Goal: Information Seeking & Learning: Learn about a topic

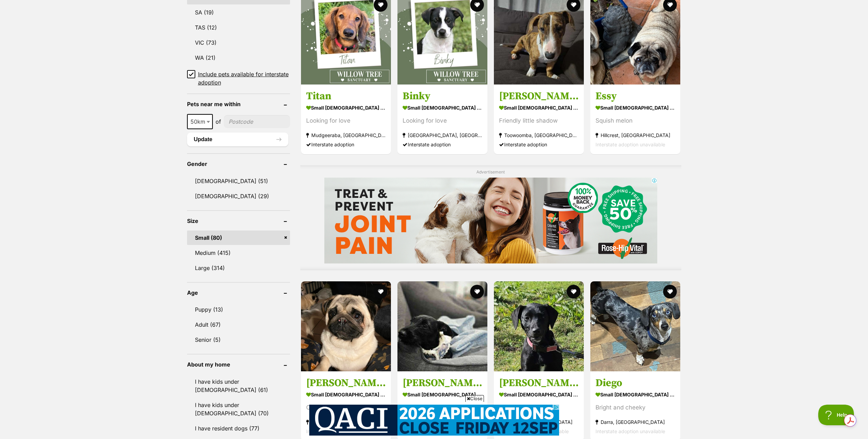
scroll to position [601, 0]
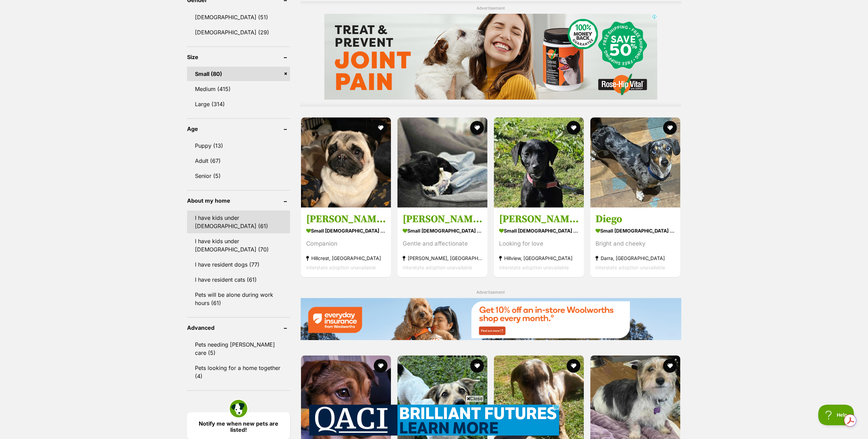
click at [219, 220] on link "I have kids under [DEMOGRAPHIC_DATA] (61)" at bounding box center [238, 221] width 103 height 23
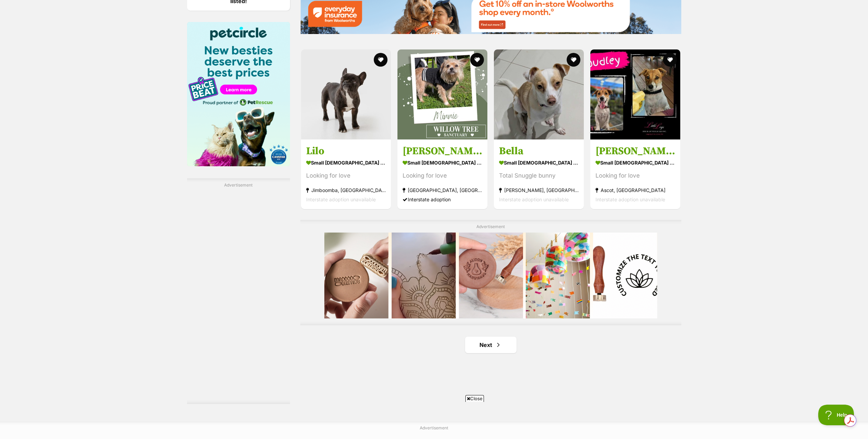
scroll to position [1030, 0]
click at [489, 342] on link "Next" at bounding box center [490, 344] width 51 height 16
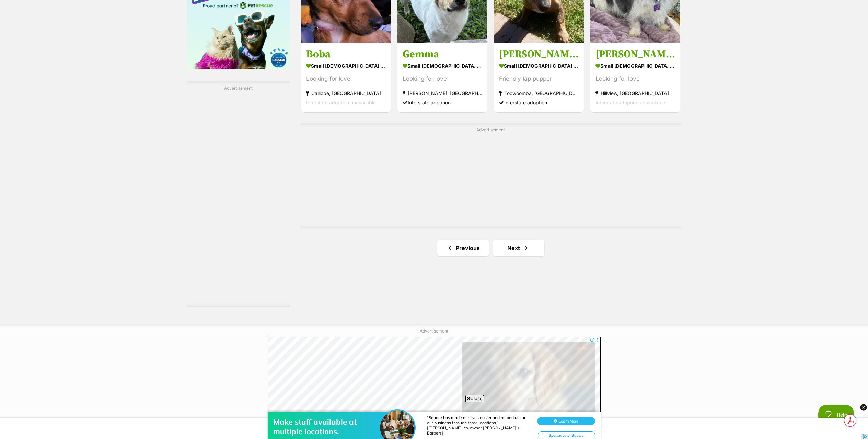
scroll to position [1128, 0]
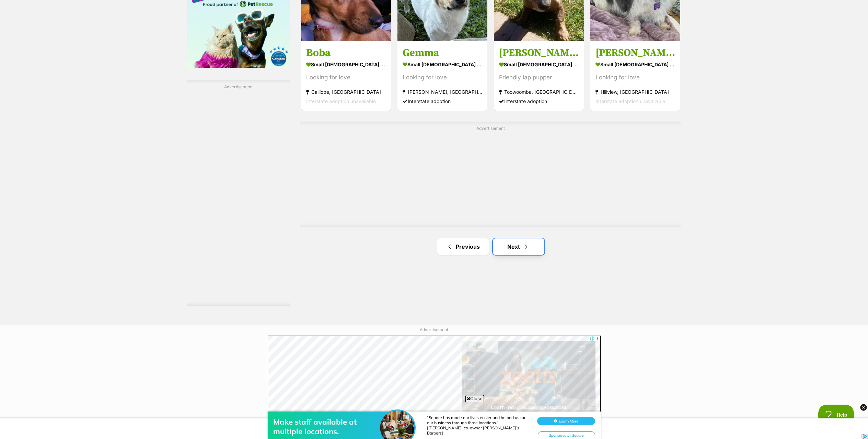
click at [530, 249] on link "Next" at bounding box center [518, 246] width 51 height 16
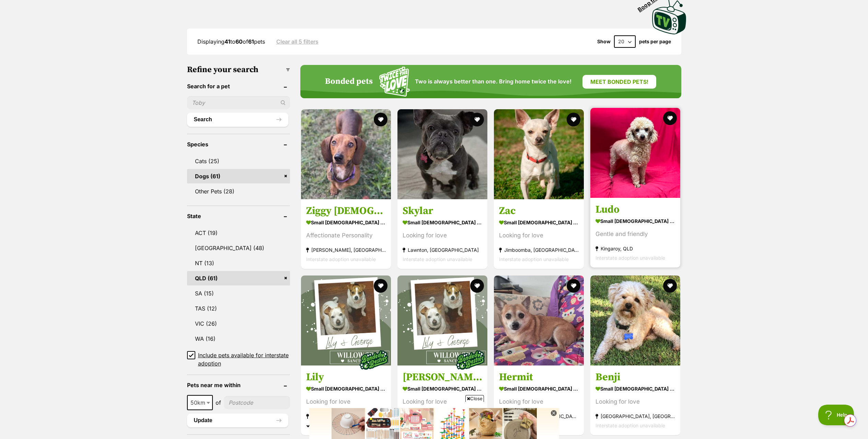
click at [609, 207] on h3 "Ludo" at bounding box center [636, 209] width 80 height 13
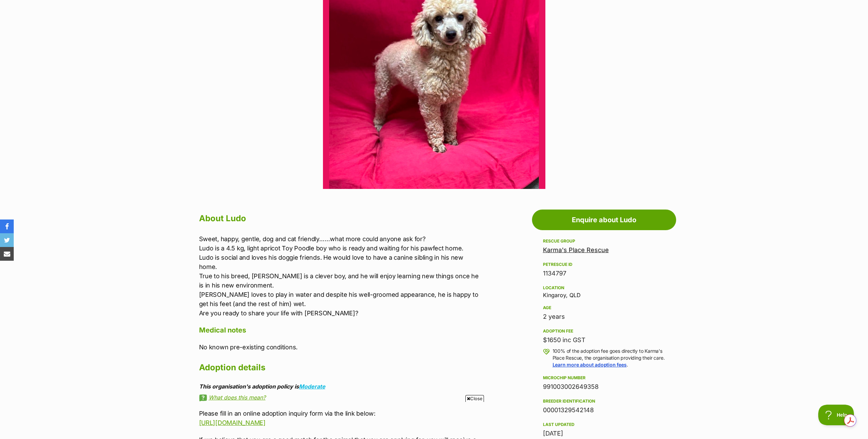
scroll to position [360, 0]
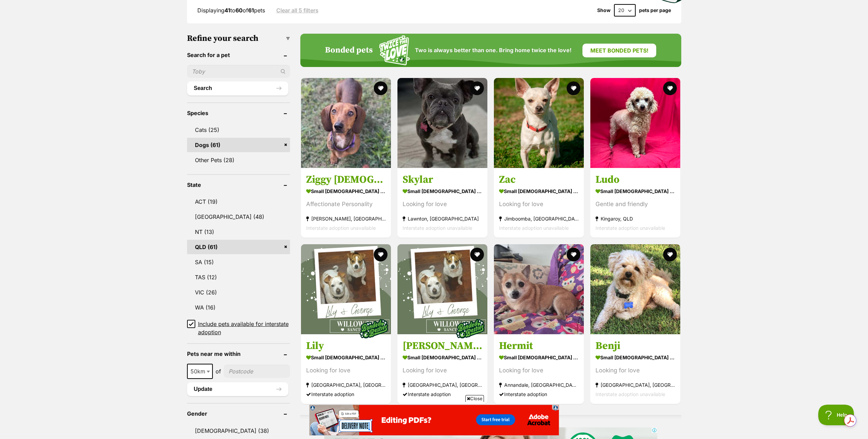
scroll to position [193, 0]
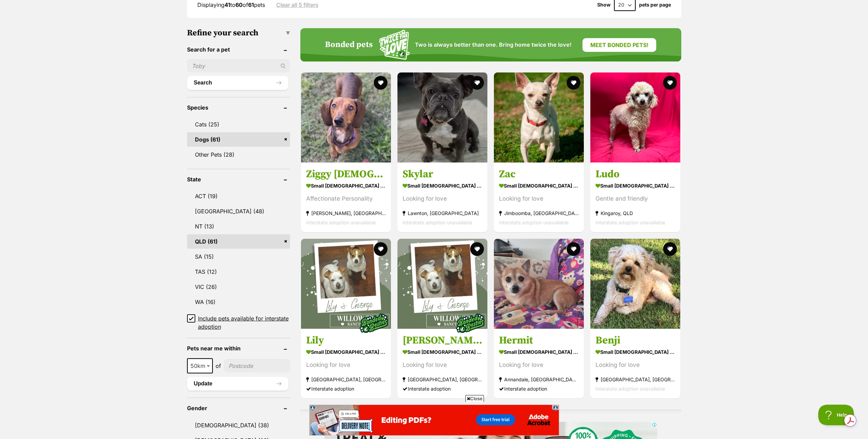
click at [250, 370] on input"] "postcode" at bounding box center [257, 365] width 66 height 13
type input"] "4561"
click at [215, 384] on button "Update" at bounding box center [237, 384] width 101 height 14
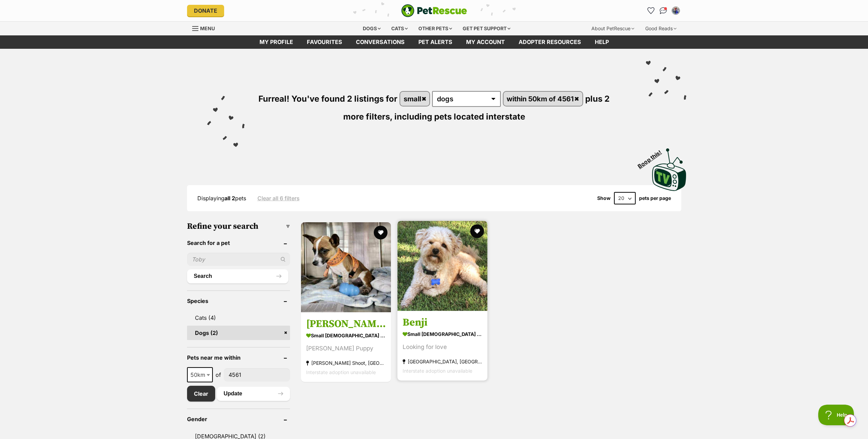
click at [426, 275] on img at bounding box center [443, 266] width 90 height 90
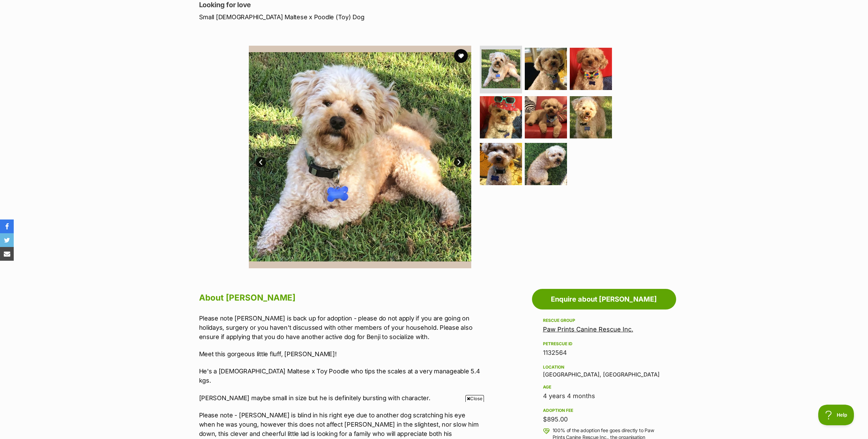
scroll to position [104, 0]
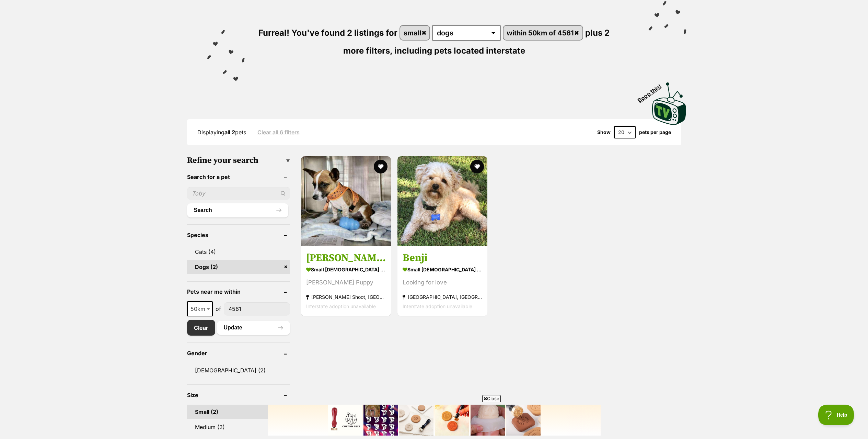
scroll to position [74, 0]
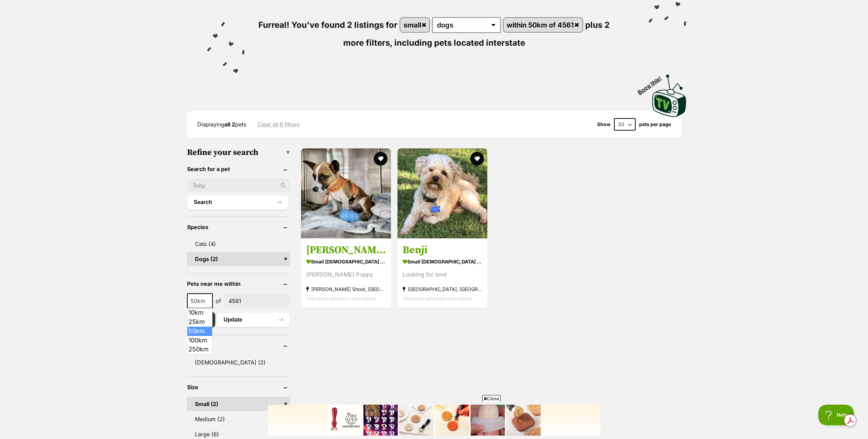
click at [208, 300] on b at bounding box center [208, 301] width 3 height 2
select select "100"
click at [256, 321] on button "Update" at bounding box center [253, 320] width 73 height 14
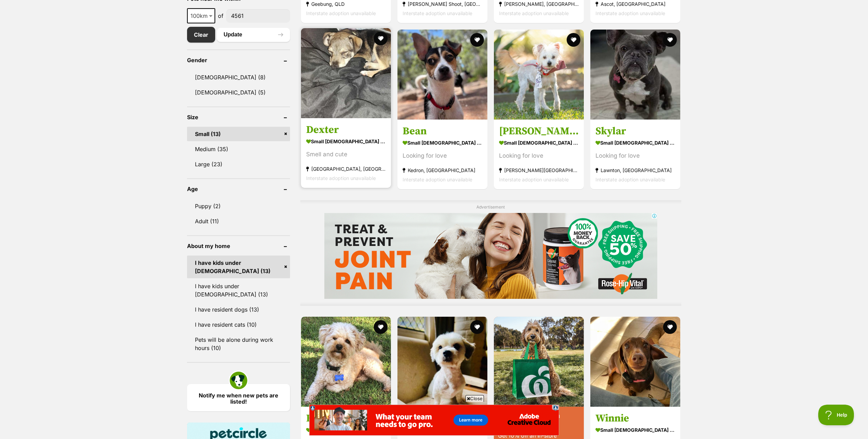
click at [326, 110] on img at bounding box center [346, 73] width 90 height 90
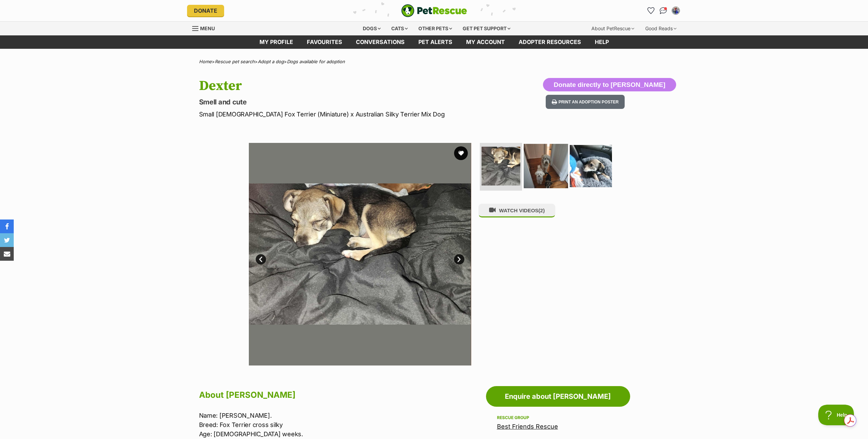
click at [548, 170] on img at bounding box center [546, 166] width 44 height 44
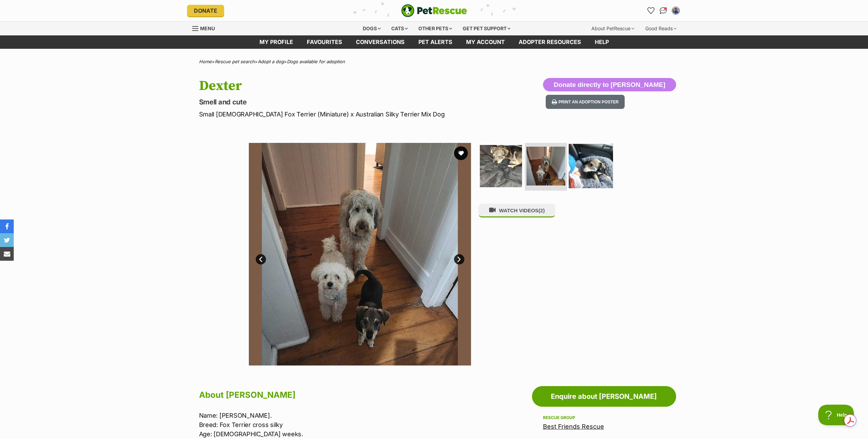
click at [586, 172] on img at bounding box center [591, 166] width 44 height 44
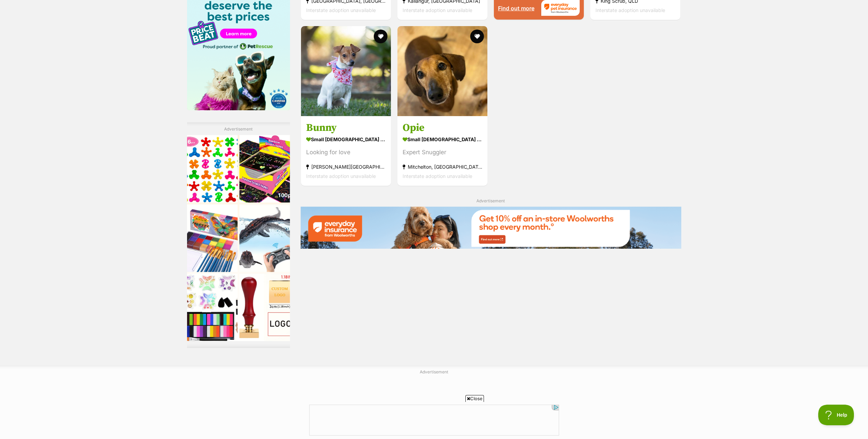
scroll to position [816, 0]
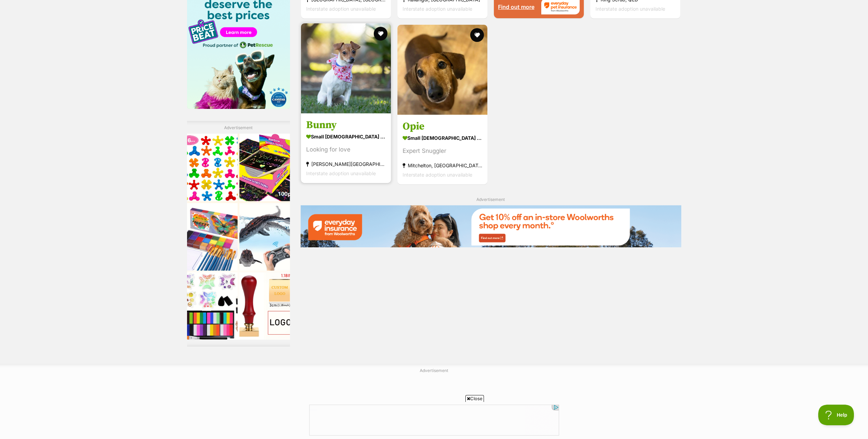
click at [332, 124] on h3 "Bunny" at bounding box center [346, 124] width 80 height 13
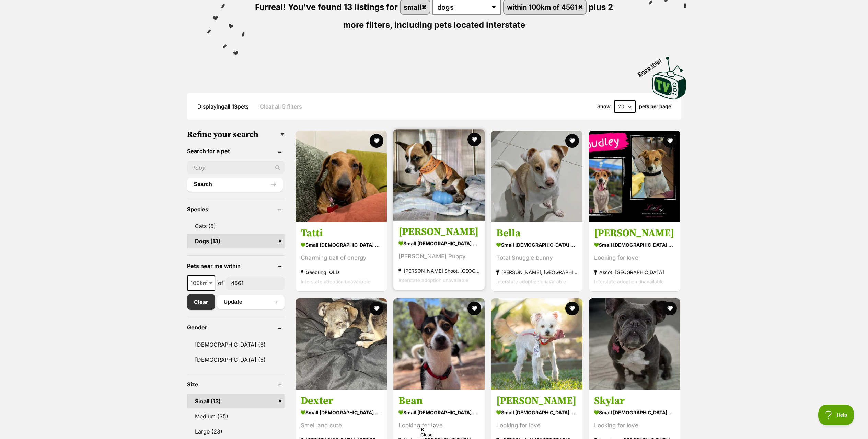
scroll to position [87, 0]
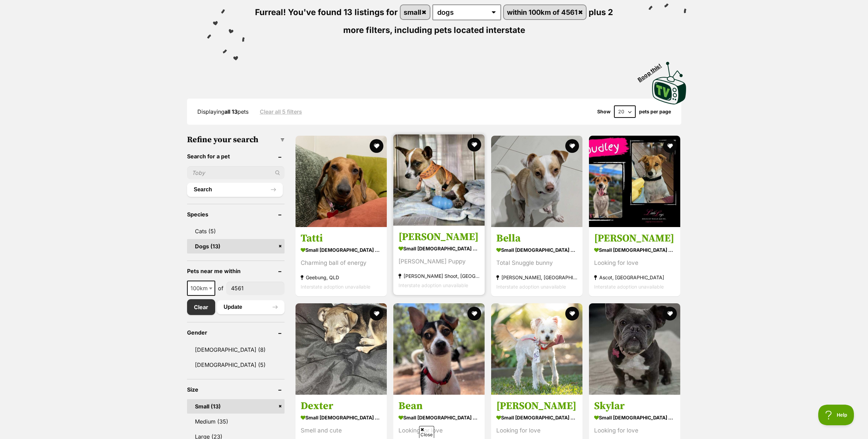
click at [422, 175] on img at bounding box center [438, 179] width 91 height 91
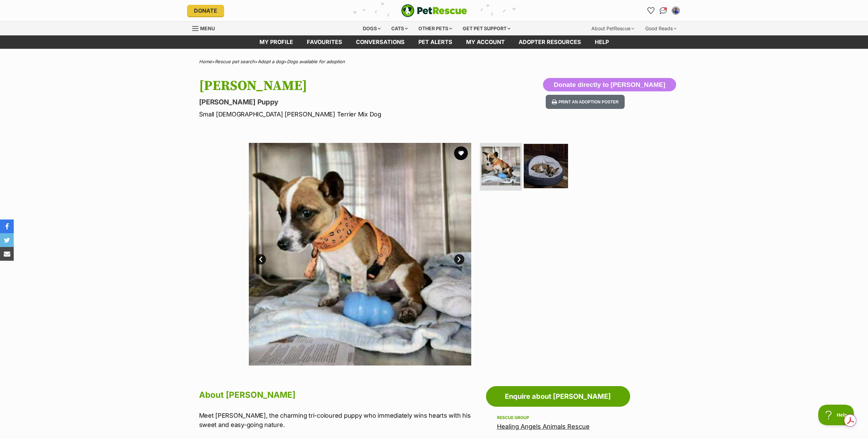
click at [537, 173] on img at bounding box center [546, 166] width 44 height 44
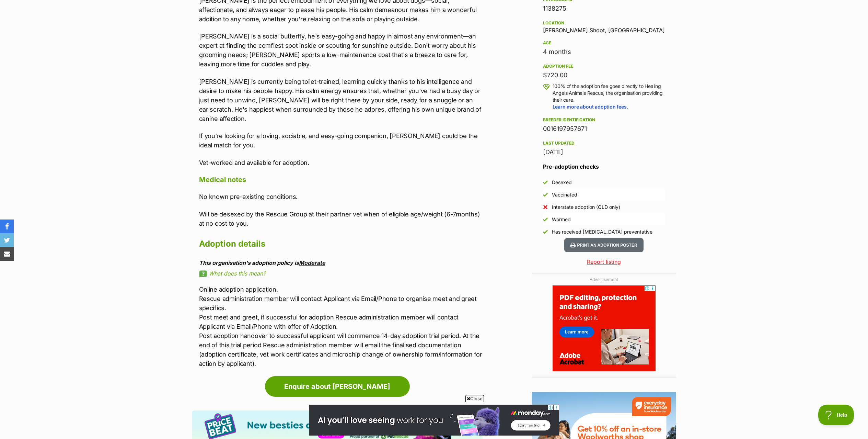
click at [312, 259] on link "Moderate" at bounding box center [312, 262] width 26 height 7
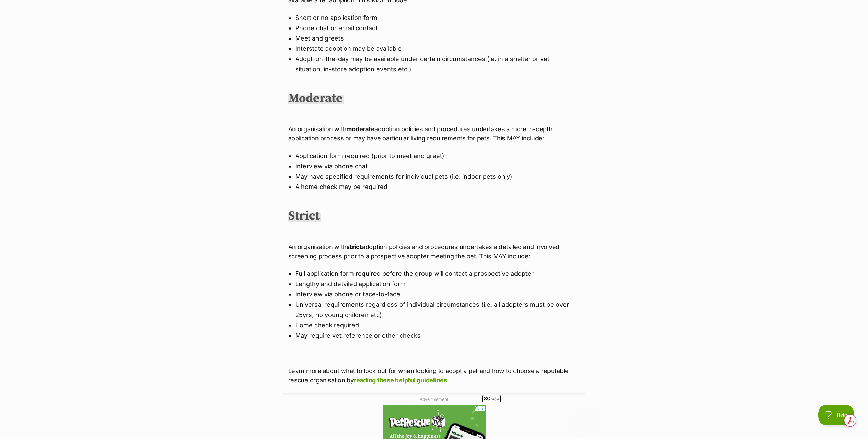
drag, startPoint x: 244, startPoint y: 260, endPoint x: 162, endPoint y: 168, distance: 124.0
click at [244, 260] on div "What's happening at PetRescue Last updated: 30 Oct, 2024 Published on: 3 Oct, 2…" at bounding box center [434, 221] width 868 height 858
